Goal: Task Accomplishment & Management: Complete application form

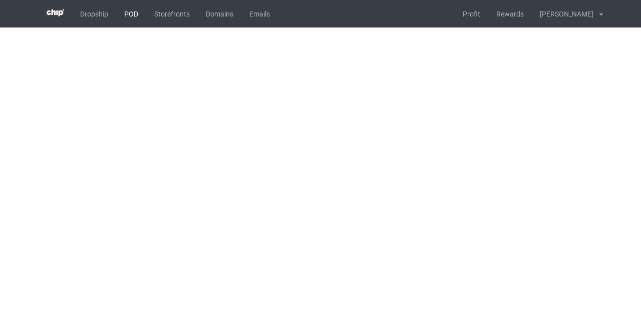
click at [128, 15] on link "POD" at bounding box center [131, 14] width 30 height 28
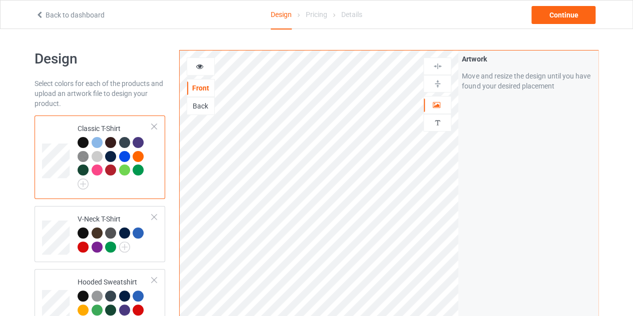
scroll to position [41, 0]
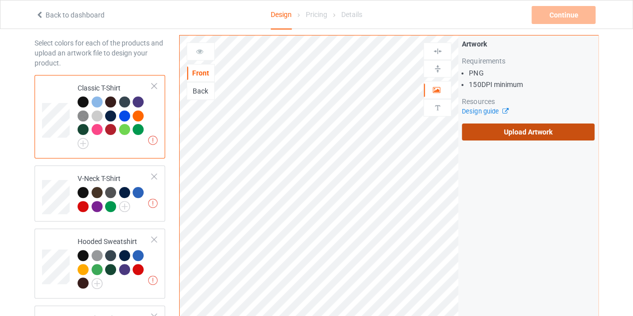
click at [486, 131] on label "Upload Artwork" at bounding box center [528, 132] width 133 height 17
click at [0, 0] on input "Upload Artwork" at bounding box center [0, 0] width 0 height 0
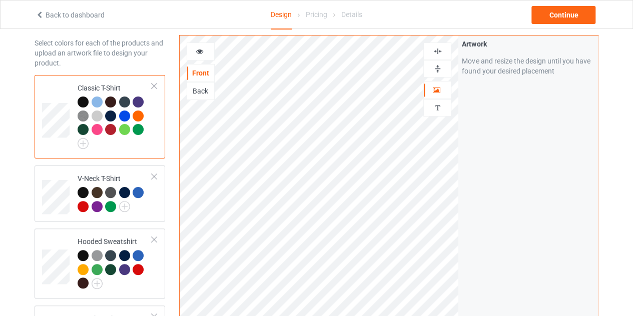
click at [196, 46] on div at bounding box center [201, 52] width 28 height 18
click at [197, 49] on icon at bounding box center [200, 50] width 9 height 7
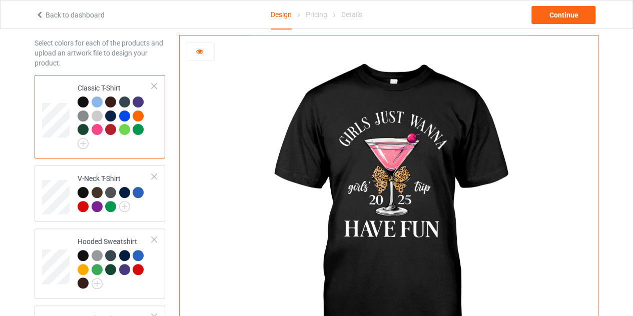
click at [208, 48] on div at bounding box center [200, 52] width 27 height 10
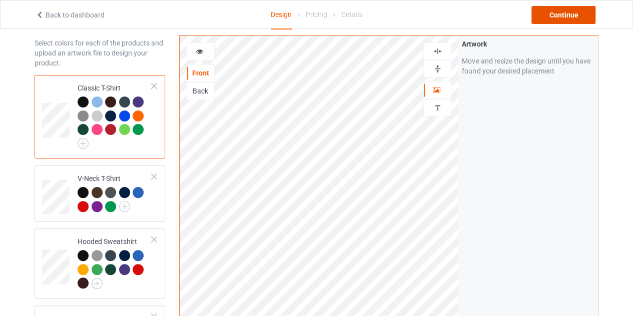
click at [556, 17] on div "Continue" at bounding box center [564, 15] width 64 height 18
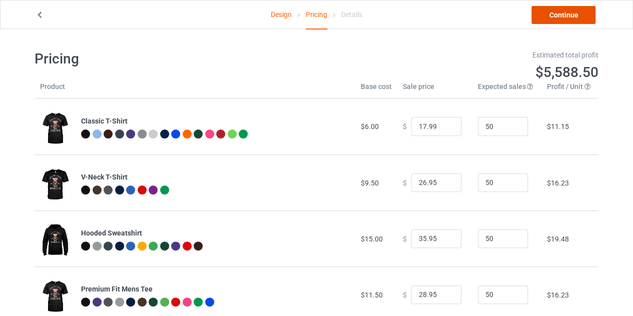
click at [543, 16] on link "Continue" at bounding box center [564, 15] width 64 height 18
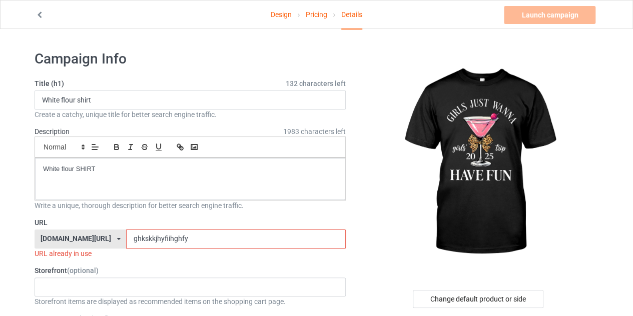
click at [196, 238] on input "ghkskkjhyfiihghfy" at bounding box center [235, 239] width 219 height 19
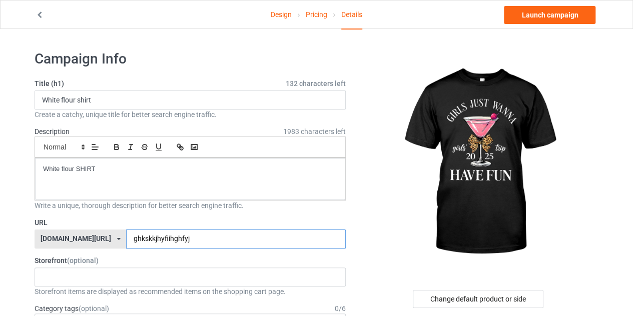
type input "ghkskkjhyfiihghfyj"
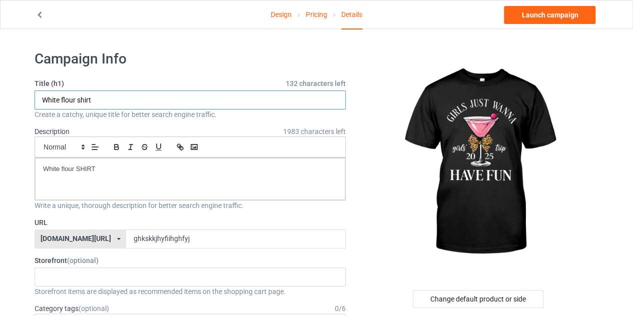
click at [77, 99] on input "White flour shirt" at bounding box center [190, 100] width 311 height 19
type input "girls just wanna have fun shirt"
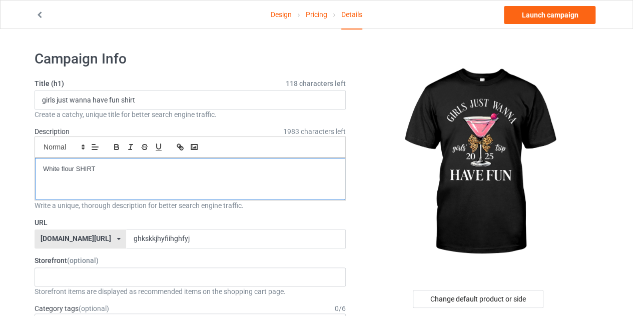
click at [73, 169] on p "White flour SHIRT" at bounding box center [190, 170] width 294 height 10
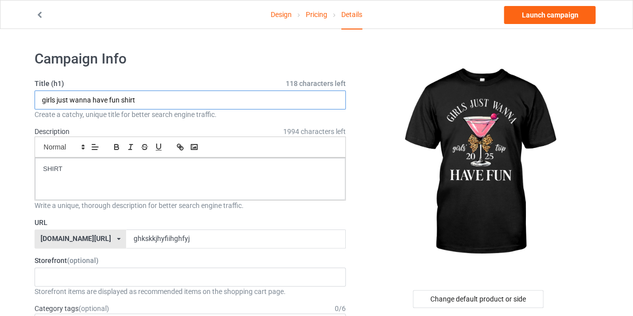
click at [139, 98] on input "girls just wanna have fun shirt" at bounding box center [190, 100] width 311 height 19
drag, startPoint x: 139, startPoint y: 98, endPoint x: 41, endPoint y: 103, distance: 97.7
click at [41, 103] on input "girls just wanna have fun shirt" at bounding box center [190, 100] width 311 height 19
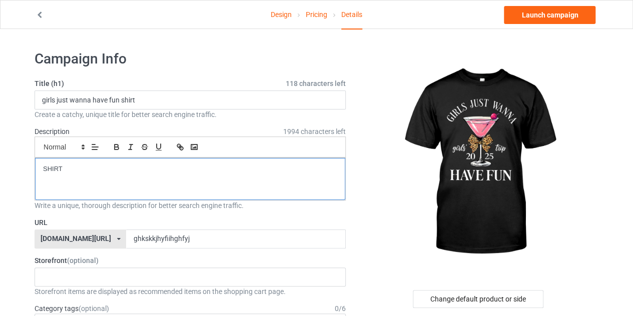
click at [88, 179] on div "SHIRT" at bounding box center [190, 179] width 310 height 42
click at [286, 16] on link "Design" at bounding box center [281, 15] width 21 height 28
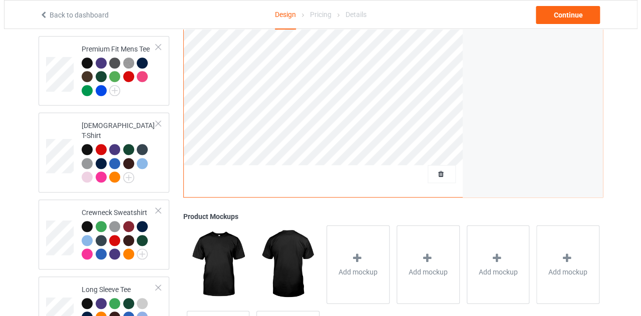
scroll to position [311, 0]
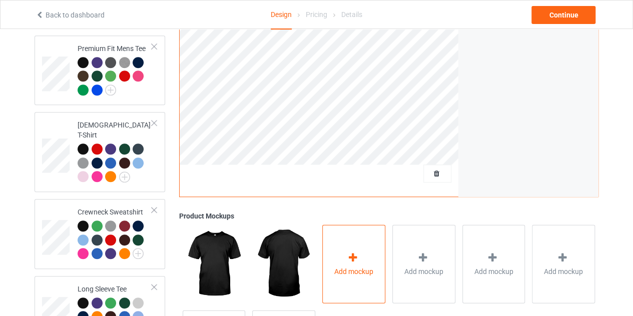
click at [349, 252] on icon at bounding box center [353, 257] width 13 height 11
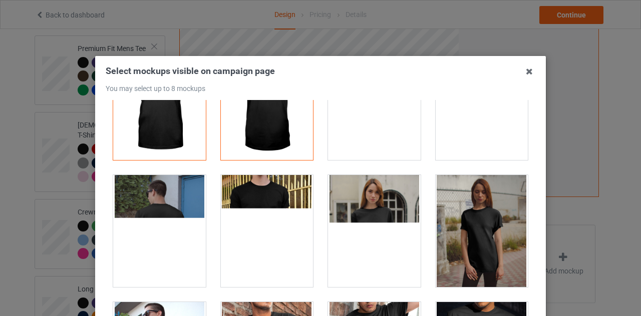
scroll to position [60, 0]
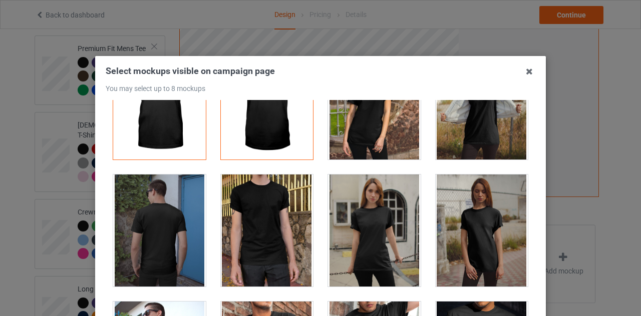
click at [368, 121] on div at bounding box center [374, 104] width 93 height 112
click at [381, 240] on div at bounding box center [374, 231] width 93 height 112
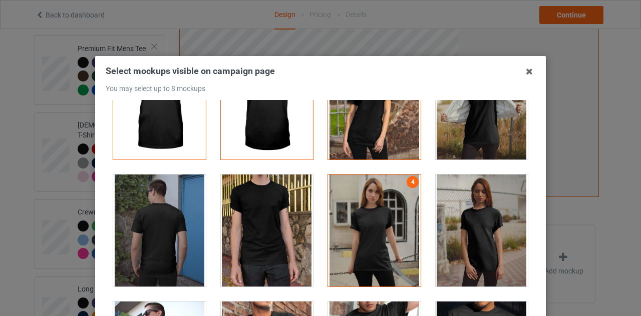
click at [456, 237] on div at bounding box center [482, 231] width 93 height 112
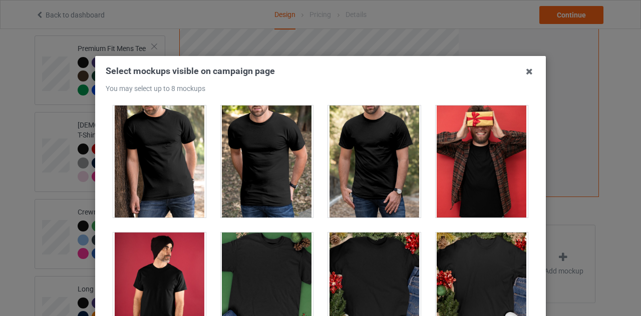
scroll to position [1268, 0]
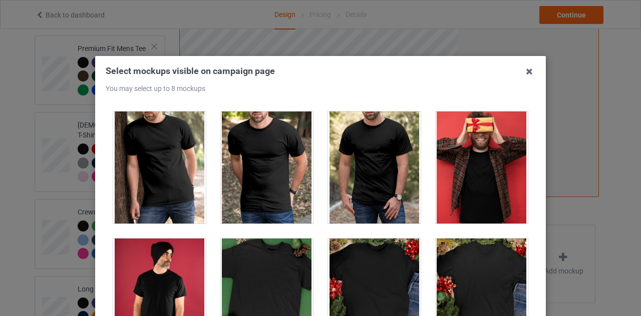
drag, startPoint x: 471, startPoint y: 210, endPoint x: 455, endPoint y: 239, distance: 33.6
click at [455, 239] on div "1 2 3 4 5" at bounding box center [321, 226] width 430 height 253
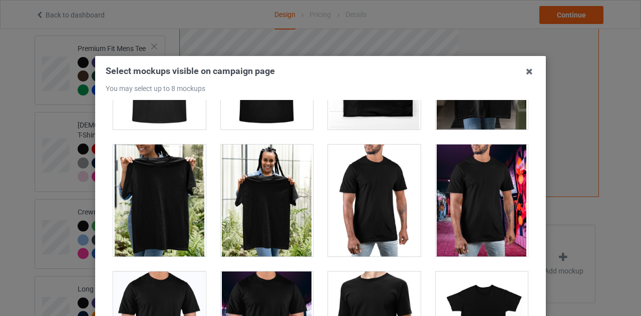
scroll to position [4550, 0]
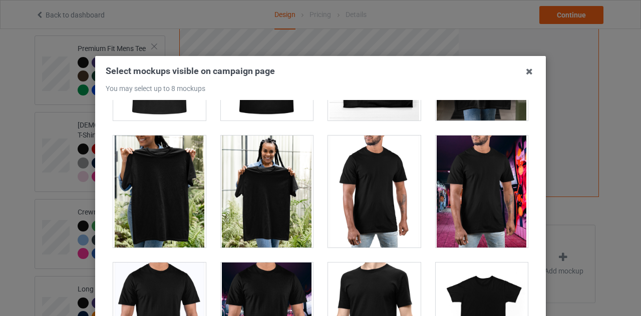
click at [260, 178] on div at bounding box center [267, 192] width 93 height 112
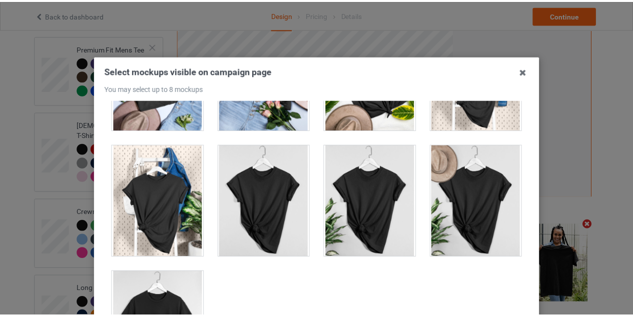
scroll to position [139, 0]
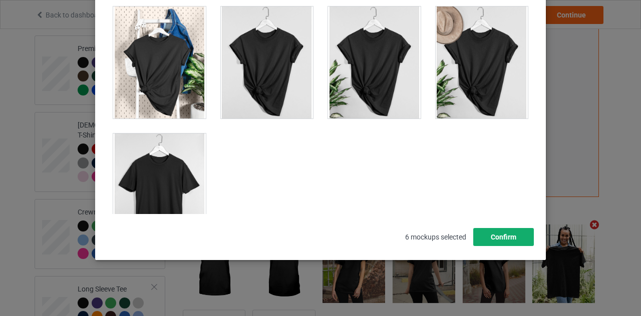
click at [500, 243] on button "Confirm" at bounding box center [503, 237] width 61 height 18
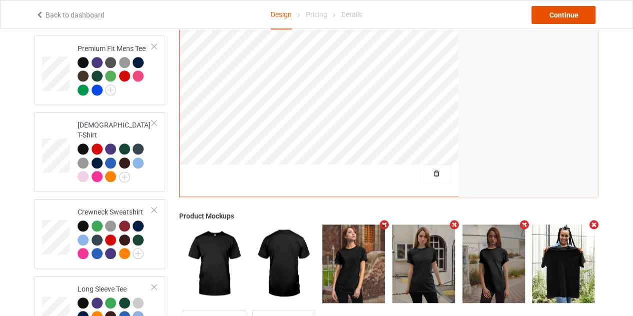
click at [554, 17] on div "Continue" at bounding box center [564, 15] width 64 height 18
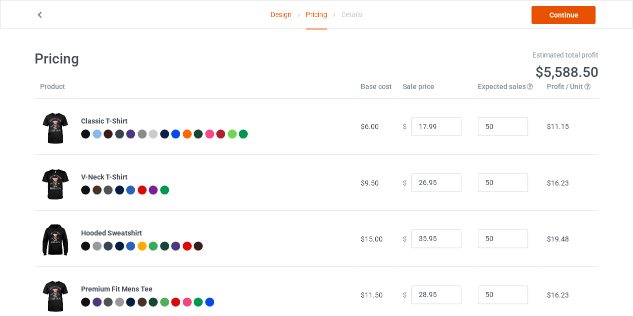
click at [554, 17] on link "Continue" at bounding box center [564, 15] width 64 height 18
